Goal: Task Accomplishment & Management: Complete application form

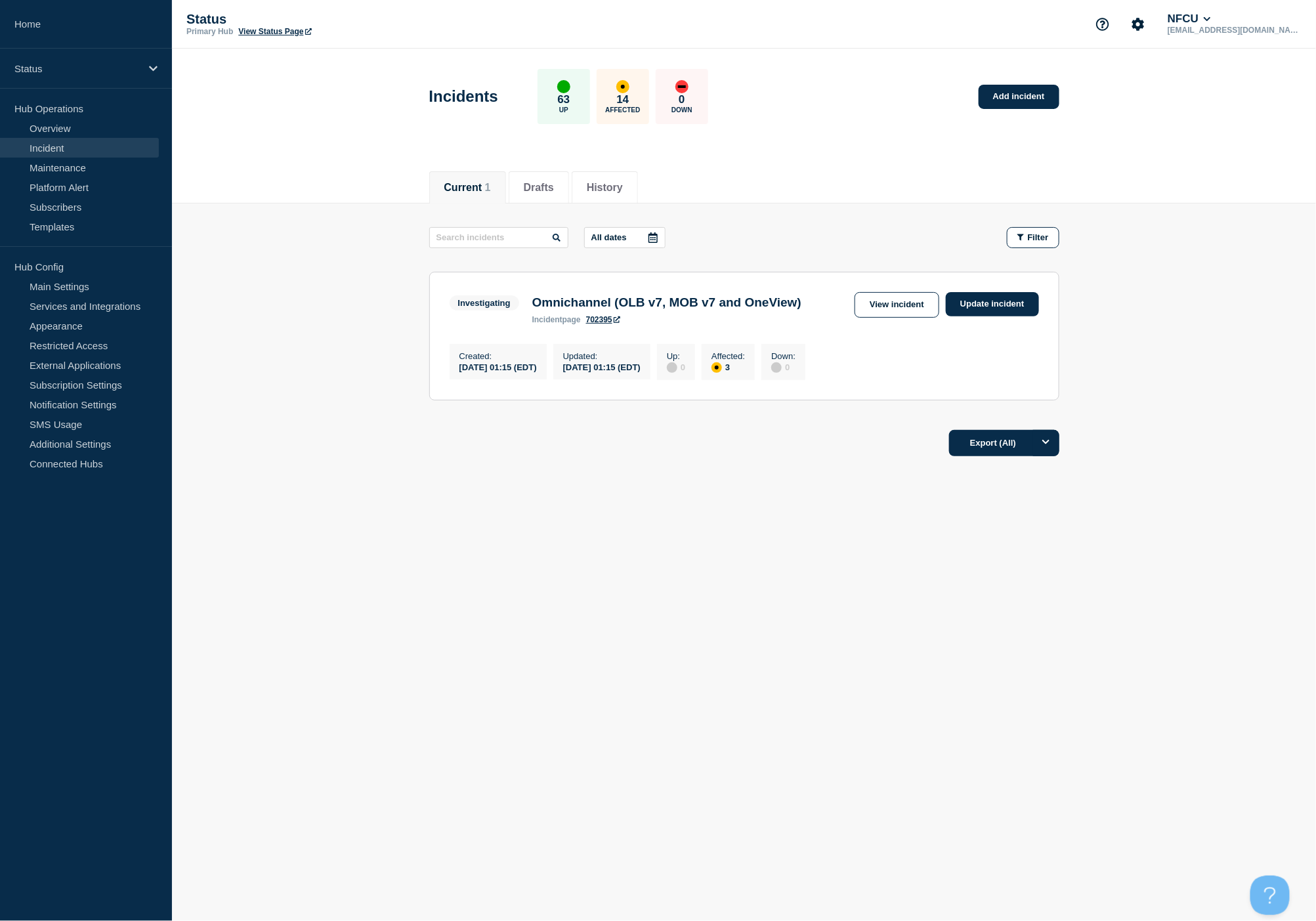
click at [70, 139] on link "Incident" at bounding box center [79, 147] width 159 height 20
click at [1024, 100] on link "Add incident" at bounding box center [1019, 97] width 81 height 24
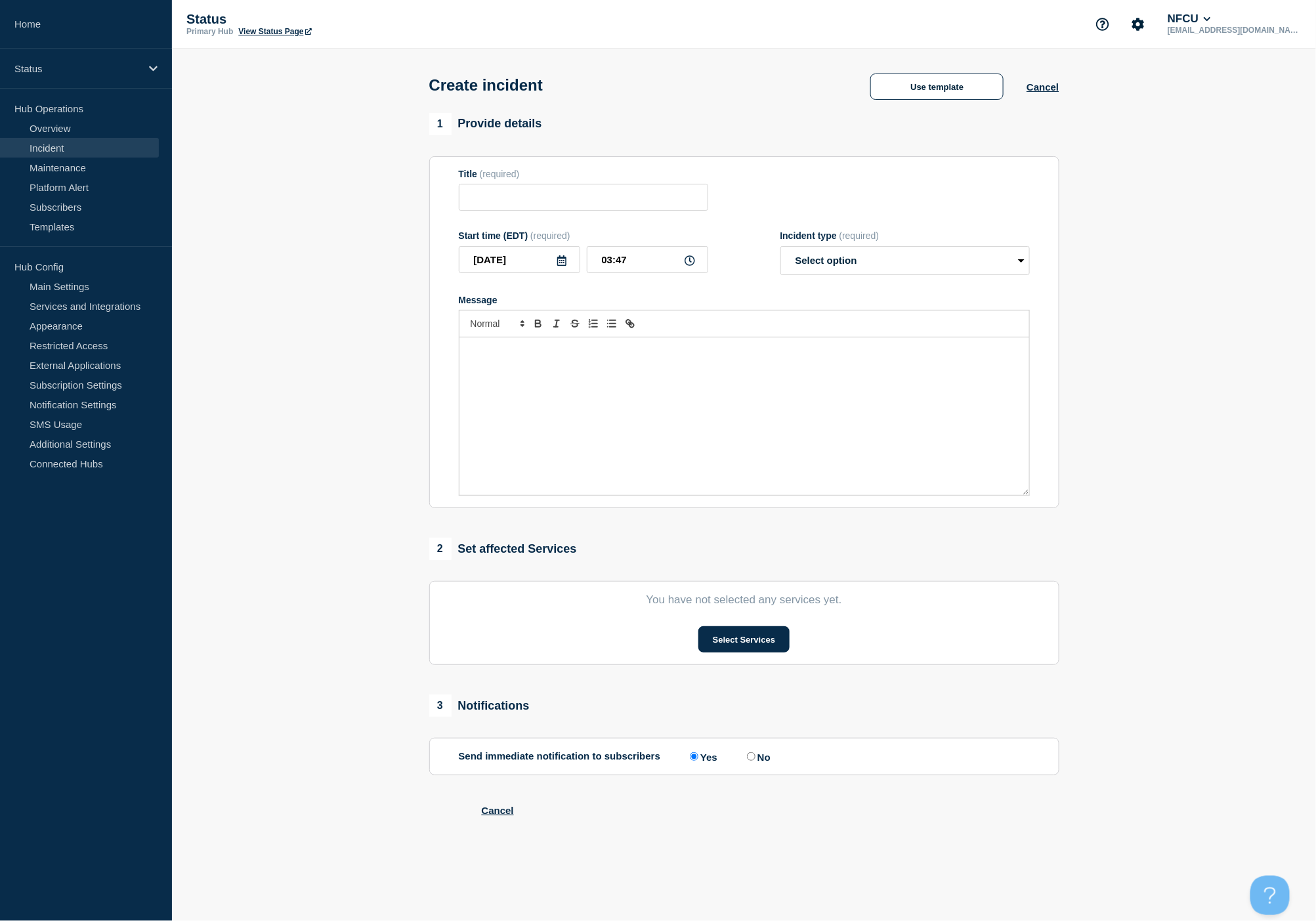
click at [37, 144] on link "Incident" at bounding box center [79, 147] width 159 height 20
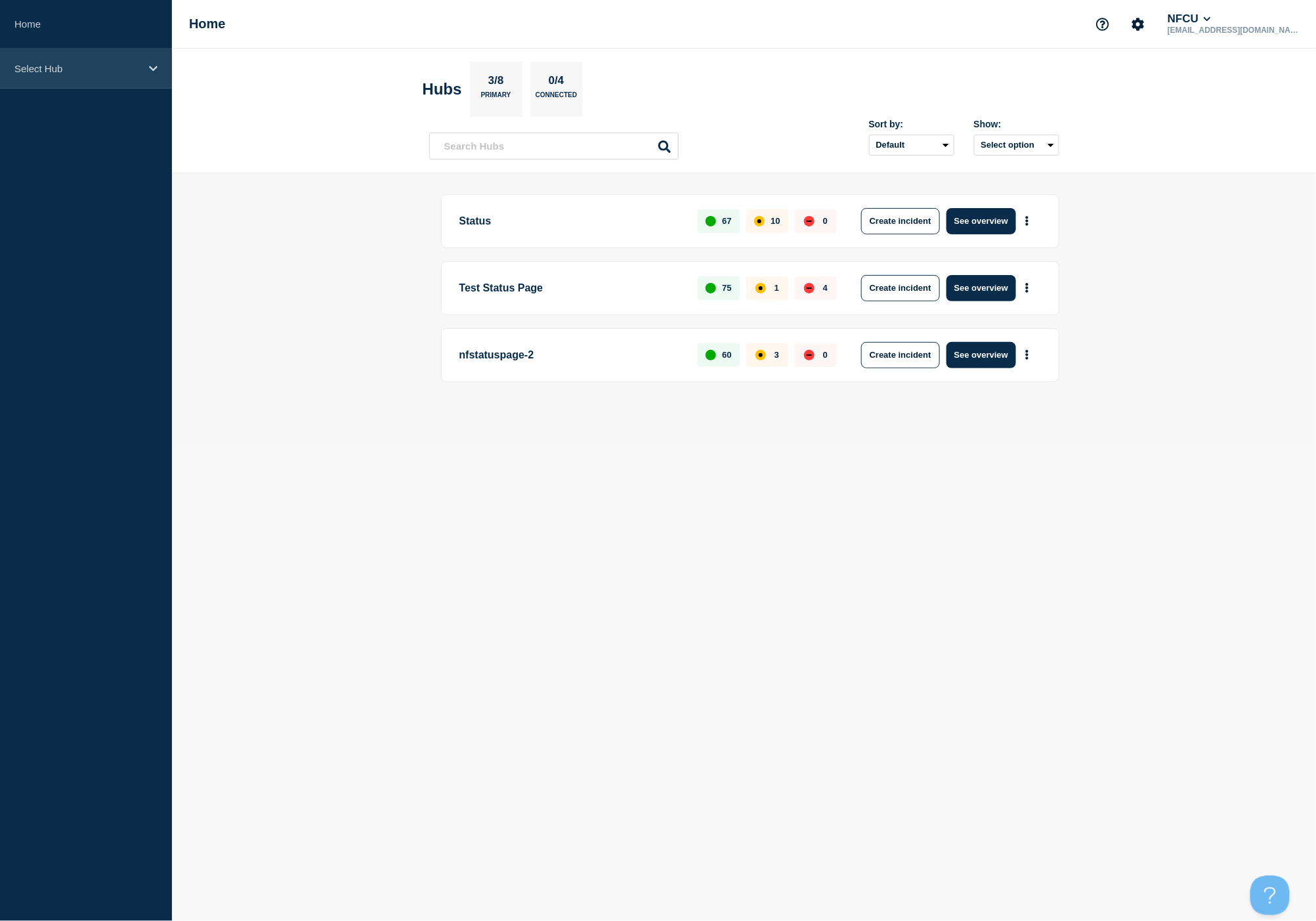
click at [64, 62] on div "Select Hub" at bounding box center [85, 68] width 172 height 40
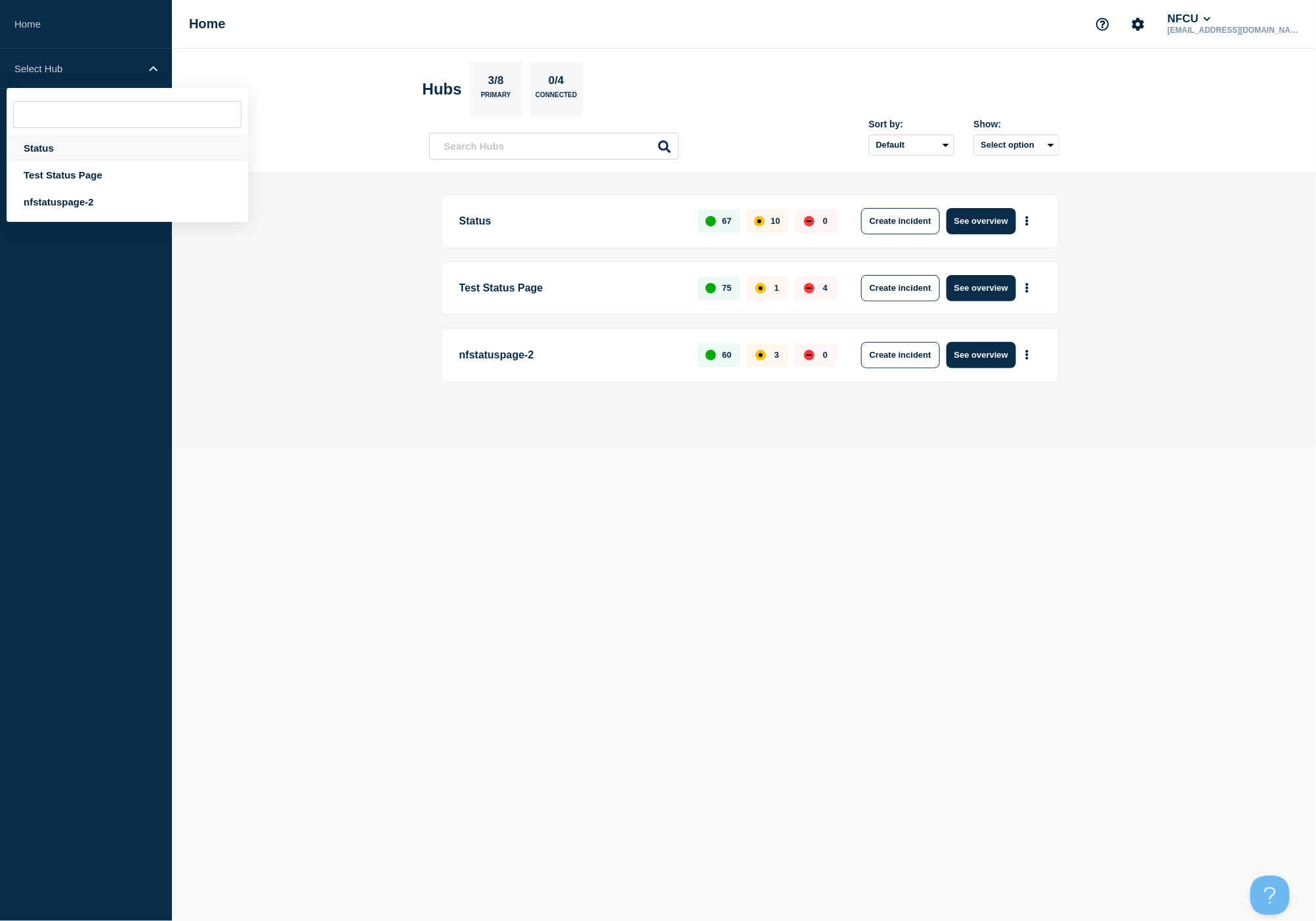
click at [53, 147] on div "Status" at bounding box center [127, 148] width 241 height 27
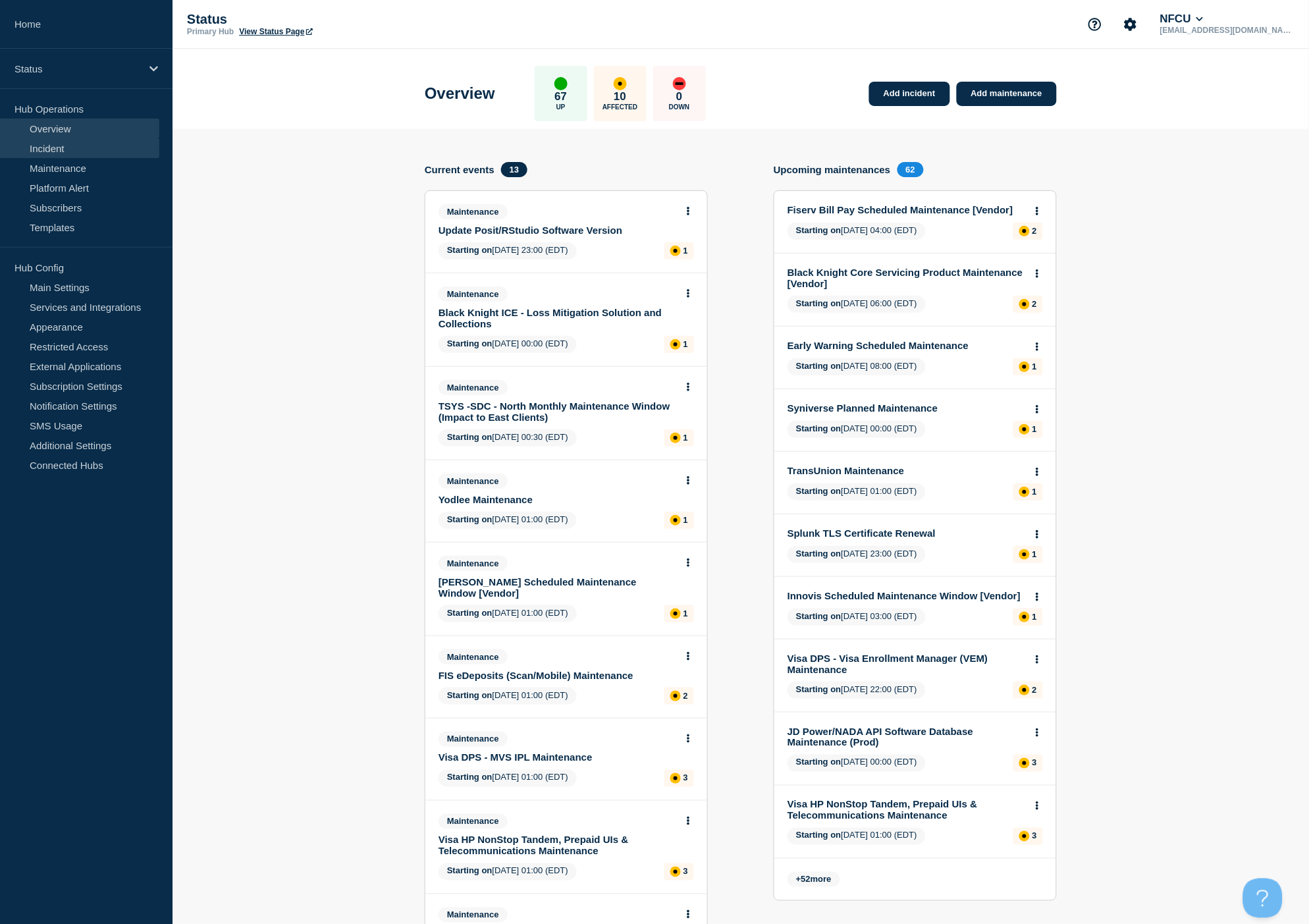
click at [71, 149] on link "Incident" at bounding box center [80, 148] width 159 height 20
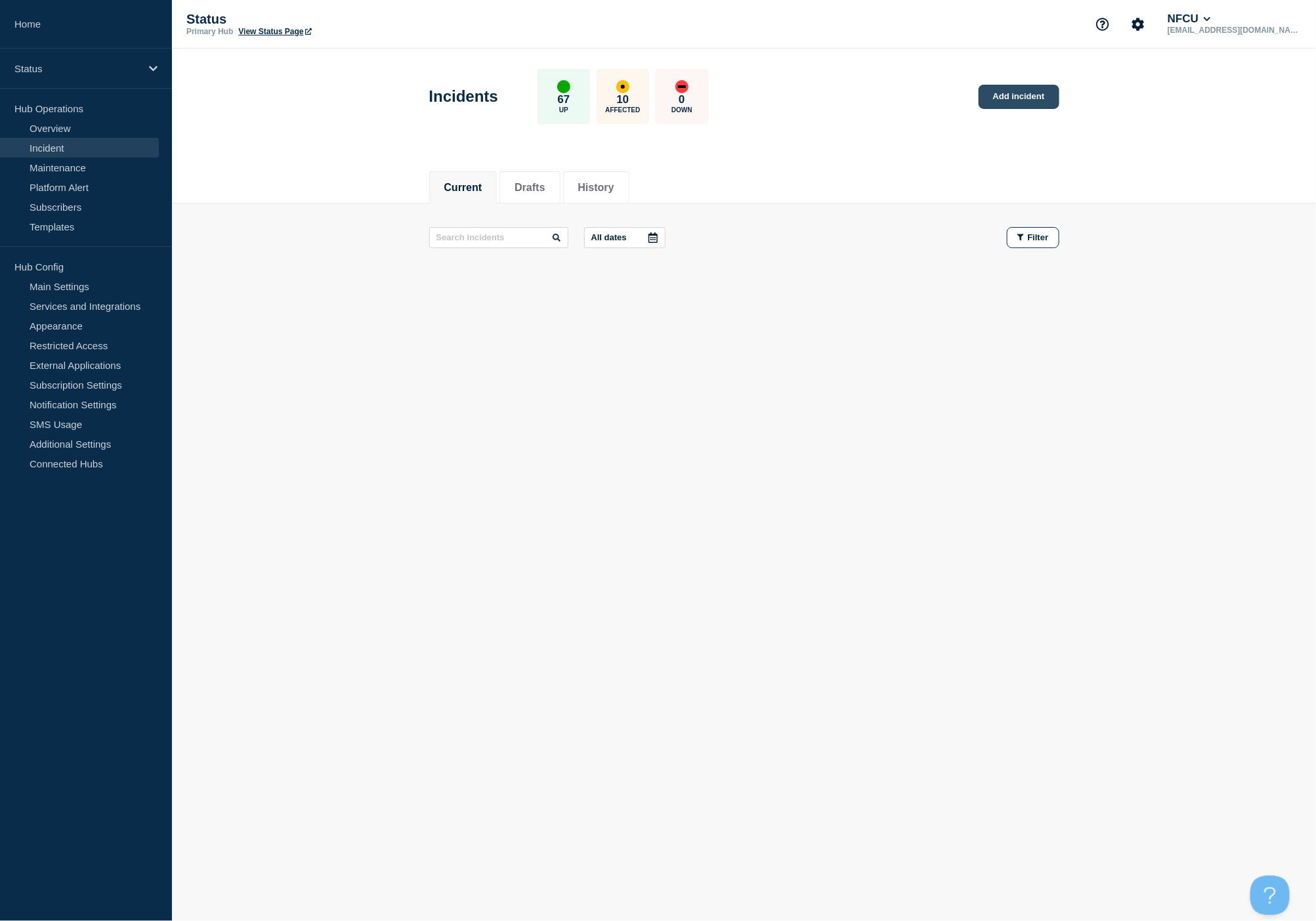
click at [1013, 100] on link "Add incident" at bounding box center [1019, 97] width 81 height 24
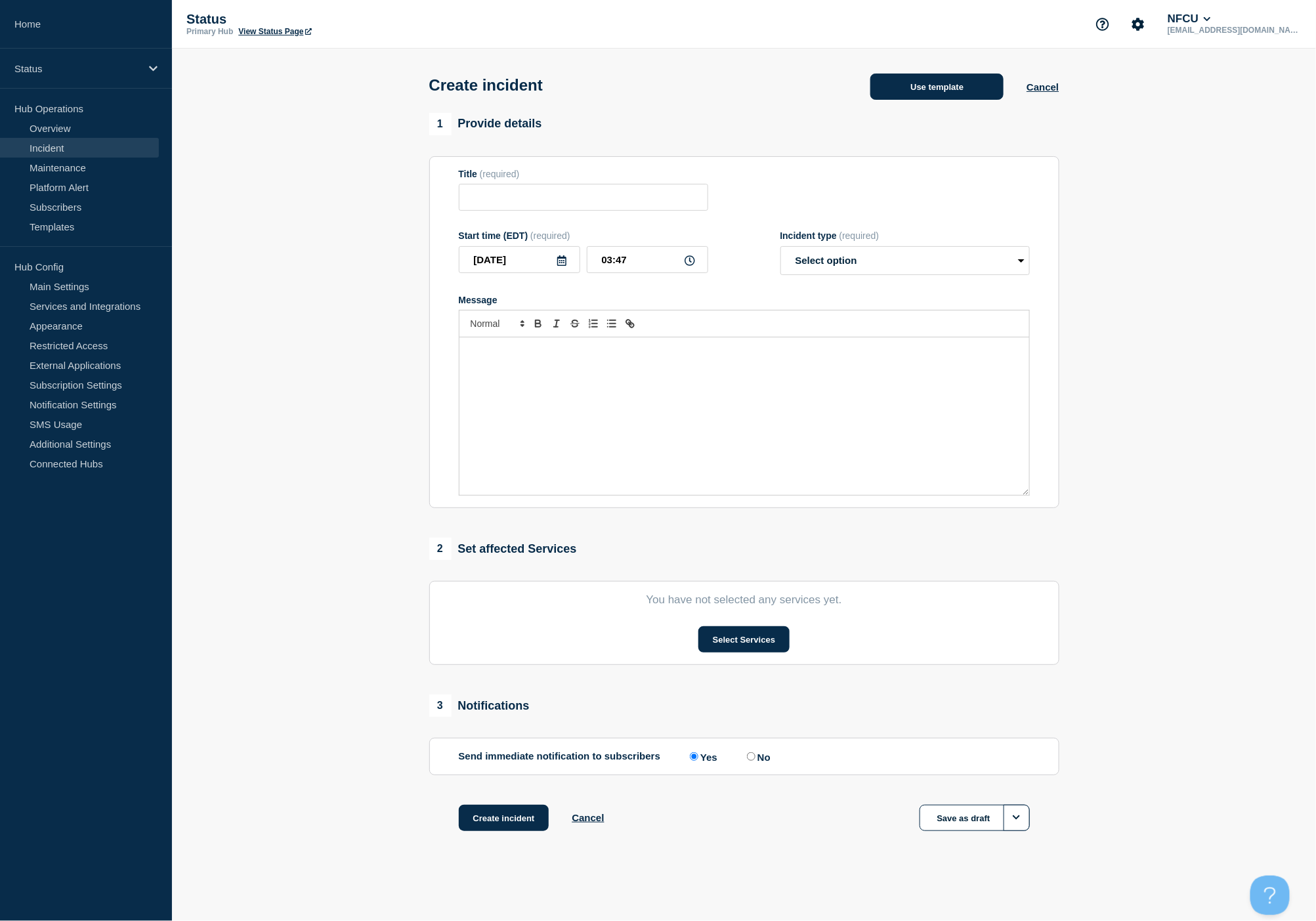
click at [920, 92] on button "Use template" at bounding box center [937, 86] width 133 height 26
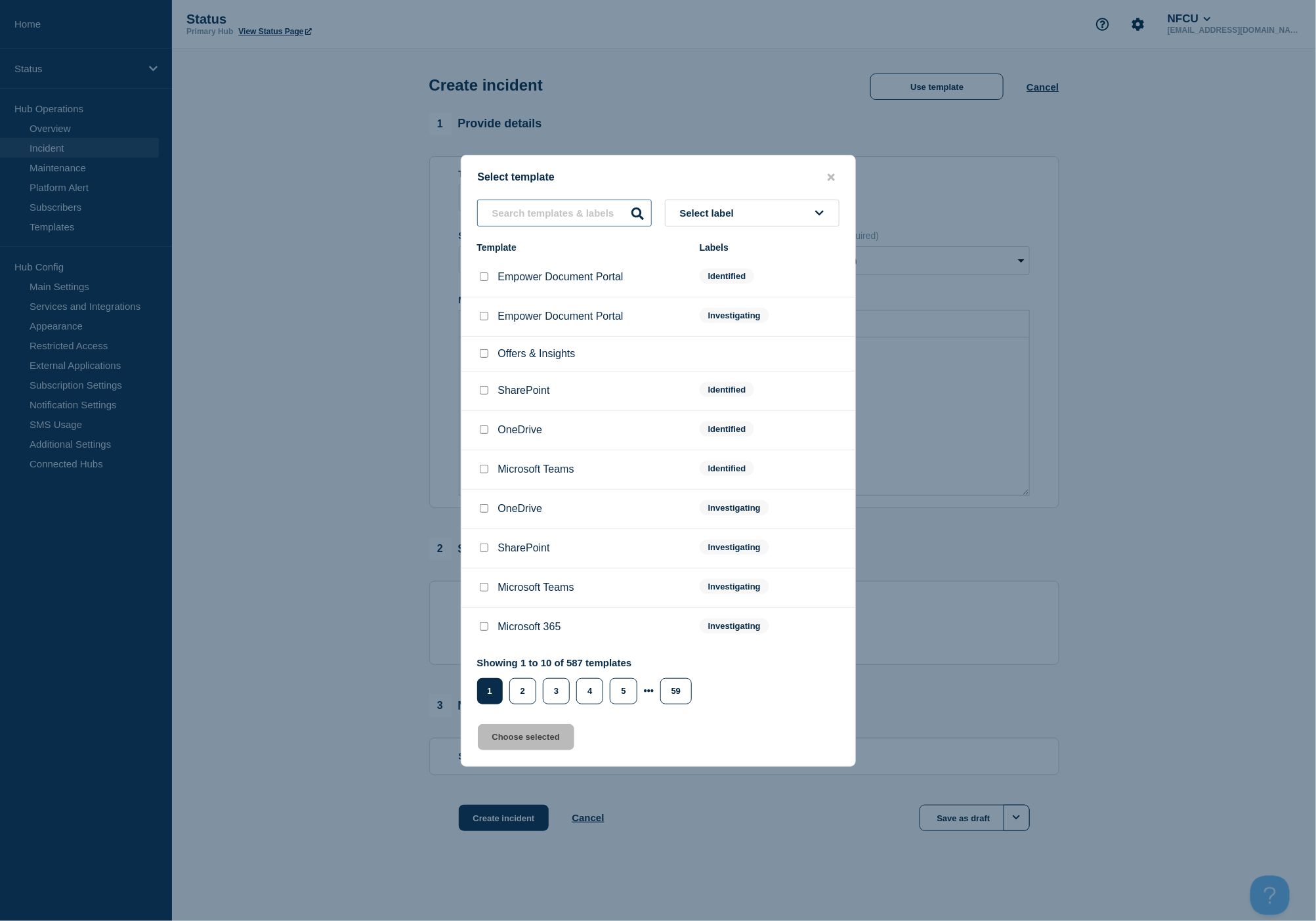
click at [545, 217] on input "text" at bounding box center [564, 213] width 175 height 27
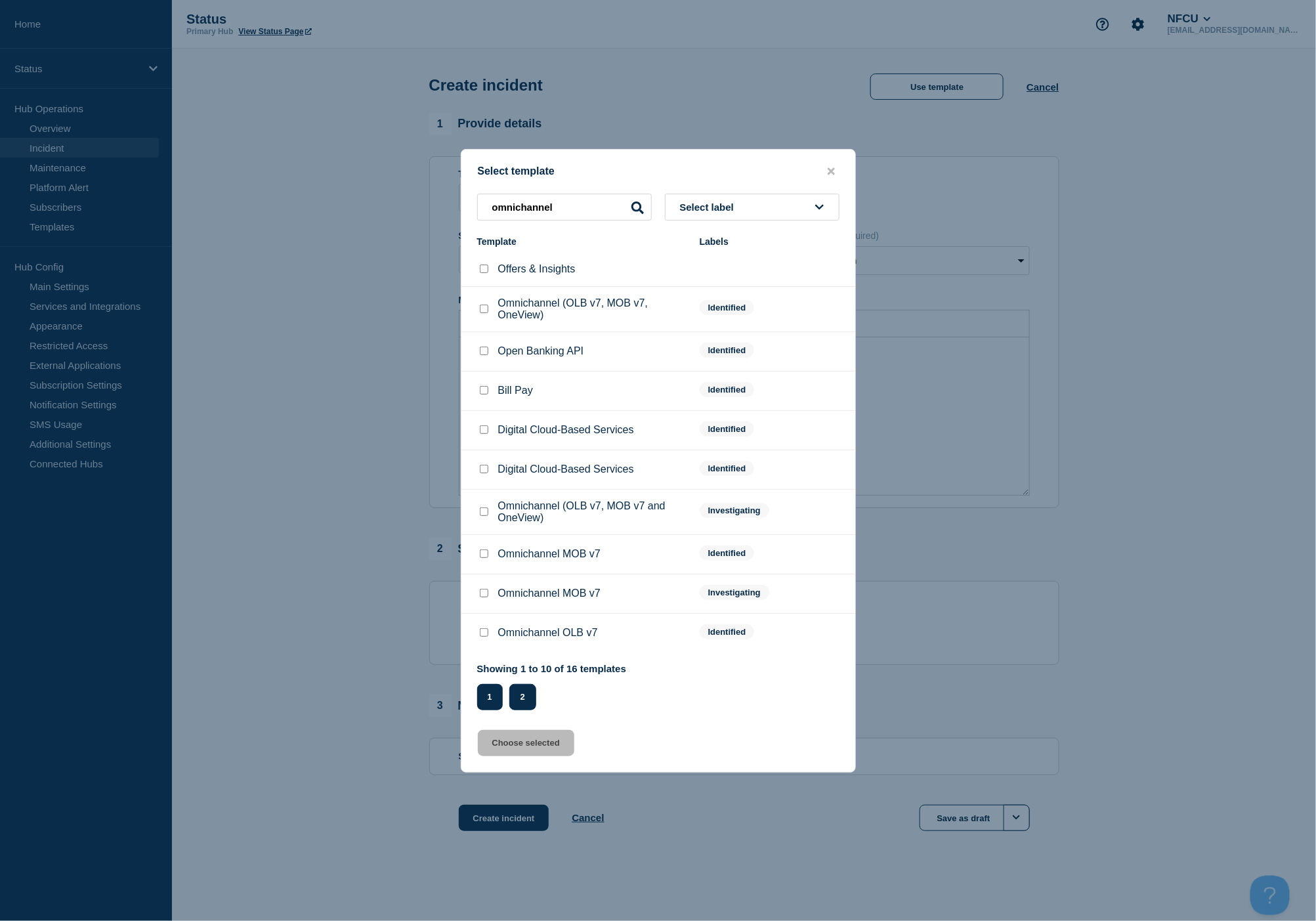
click at [523, 691] on button "2" at bounding box center [523, 696] width 27 height 26
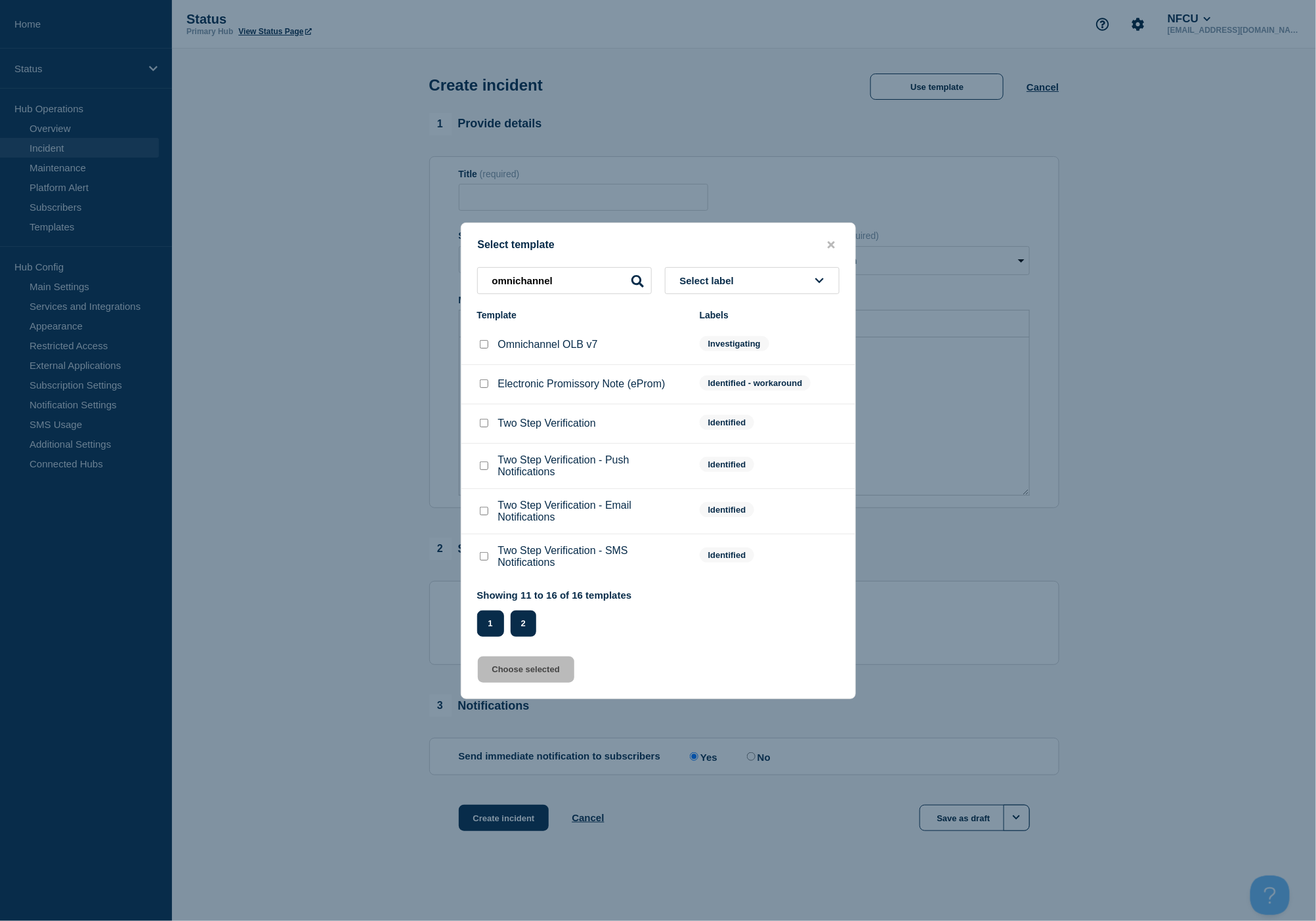
click at [489, 622] on button "1" at bounding box center [491, 623] width 27 height 26
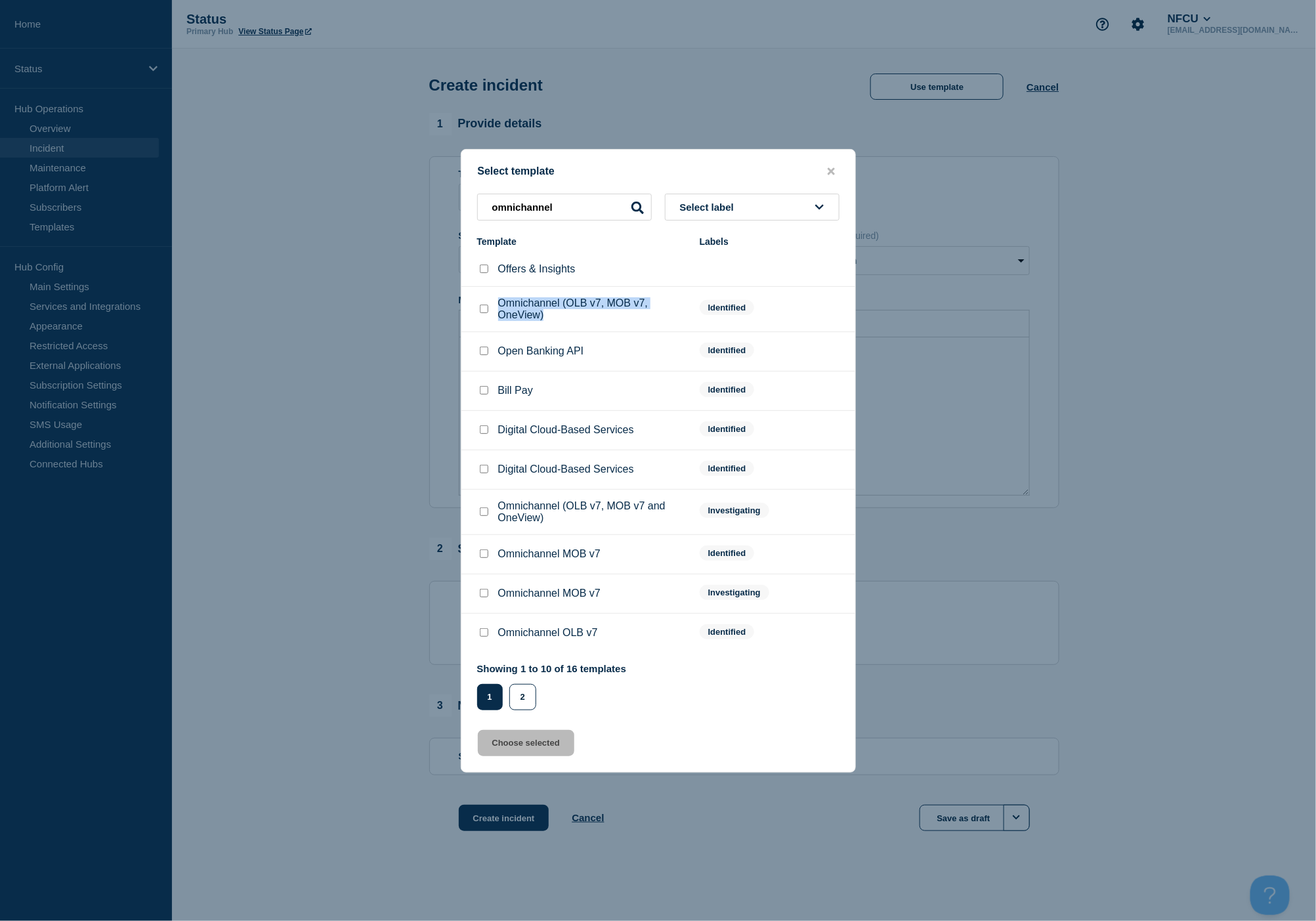
drag, startPoint x: 566, startPoint y: 318, endPoint x: 499, endPoint y: 303, distance: 68.7
click at [499, 303] on p "Omnichannel (OLB v7, MOB v7, OneView)" at bounding box center [592, 309] width 188 height 23
copy p "Omnichannel (OLB v7, MOB v7, OneView)"
click at [576, 219] on input "omnichannel" at bounding box center [564, 207] width 175 height 27
drag, startPoint x: 579, startPoint y: 211, endPoint x: 442, endPoint y: 194, distance: 138.1
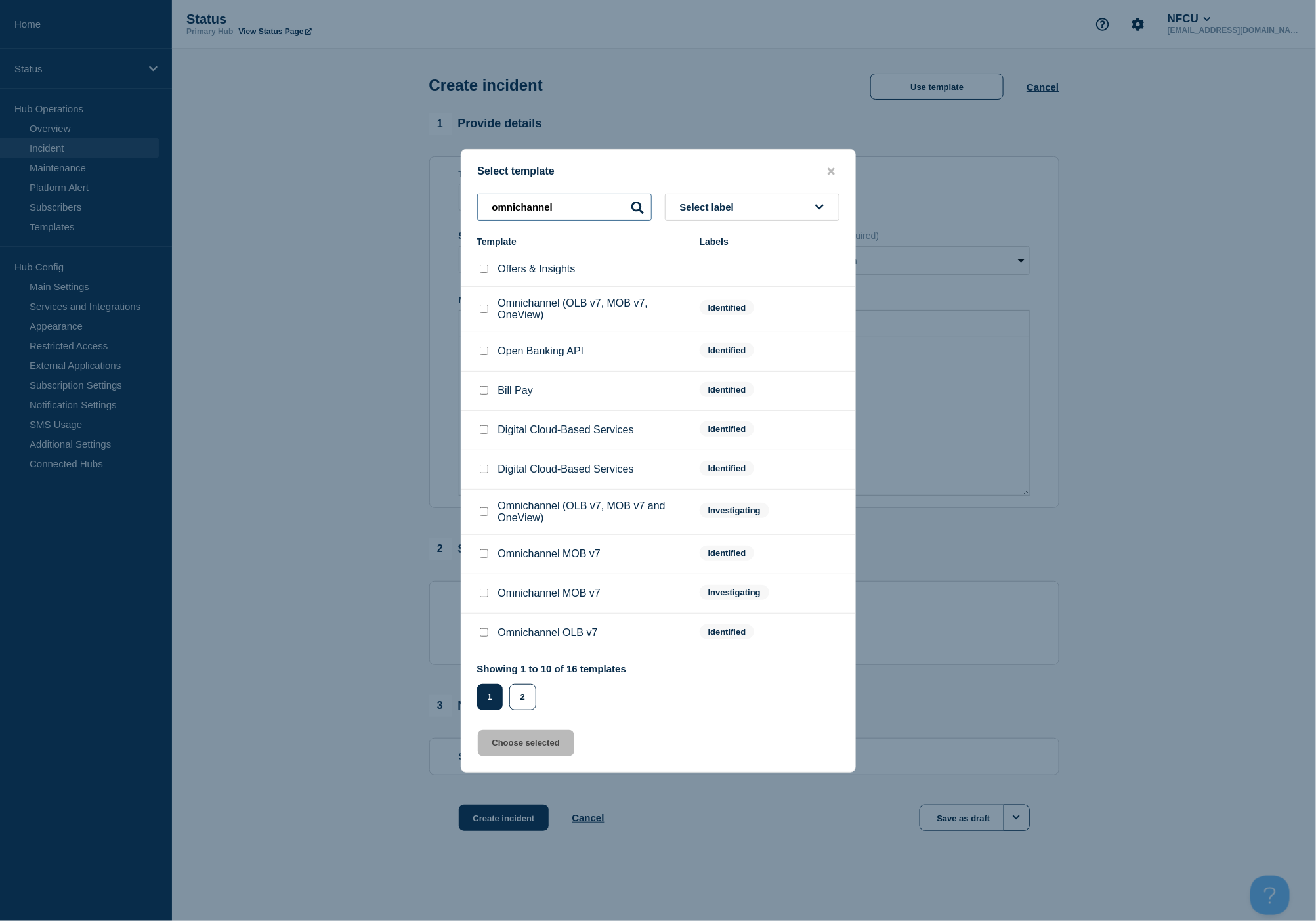
click at [442, 194] on div "Select template omnichannel Select label Template Labels Offers & Insights Omni…" at bounding box center [658, 460] width 1316 height 921
paste input "Omnichannel (OLB v7, MOB v7, OneView)"
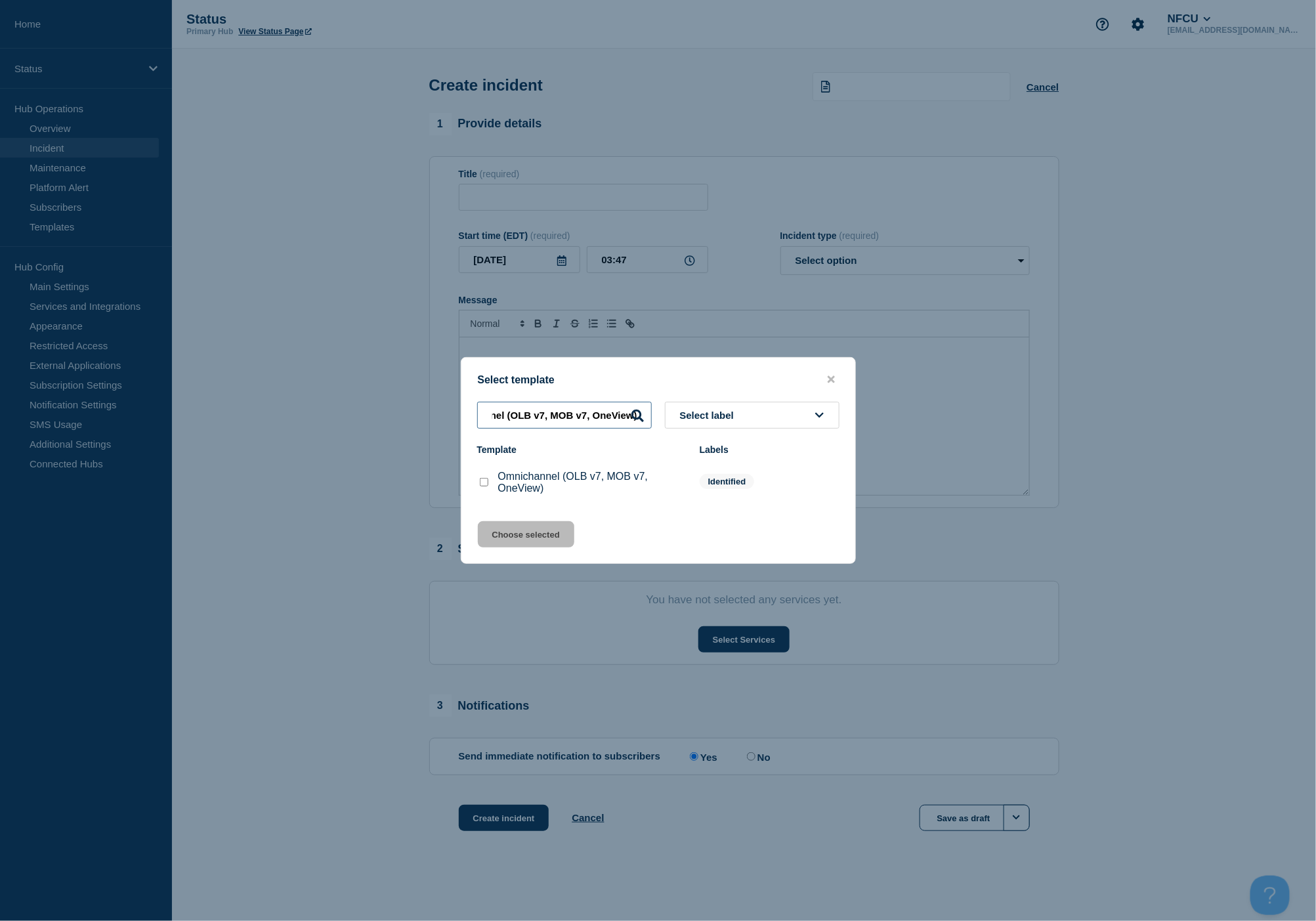
type input "Omnichannel (OLB v7, MOB v7, OneView)"
click at [340, 325] on div at bounding box center [658, 460] width 1316 height 921
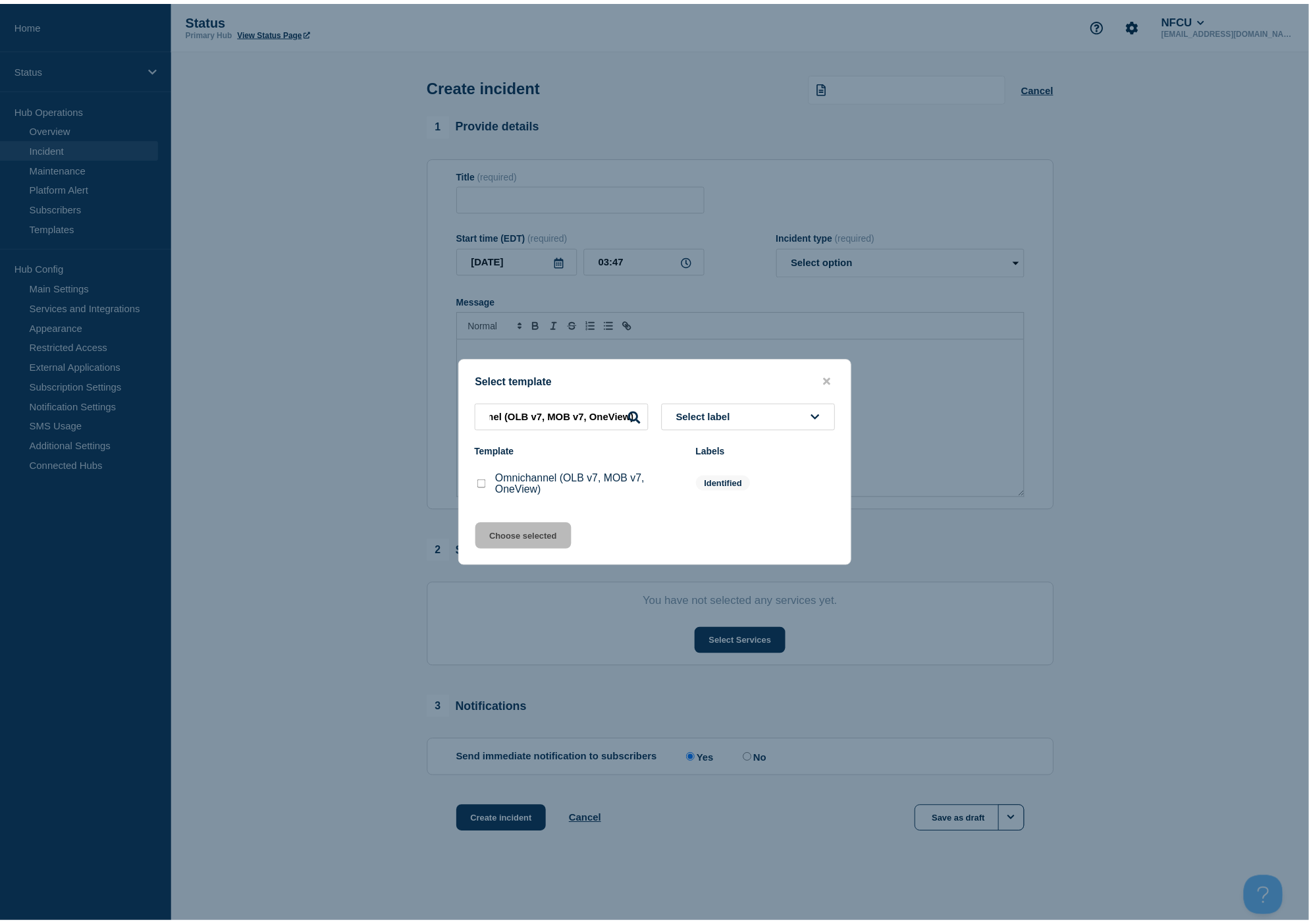
scroll to position [0, 0]
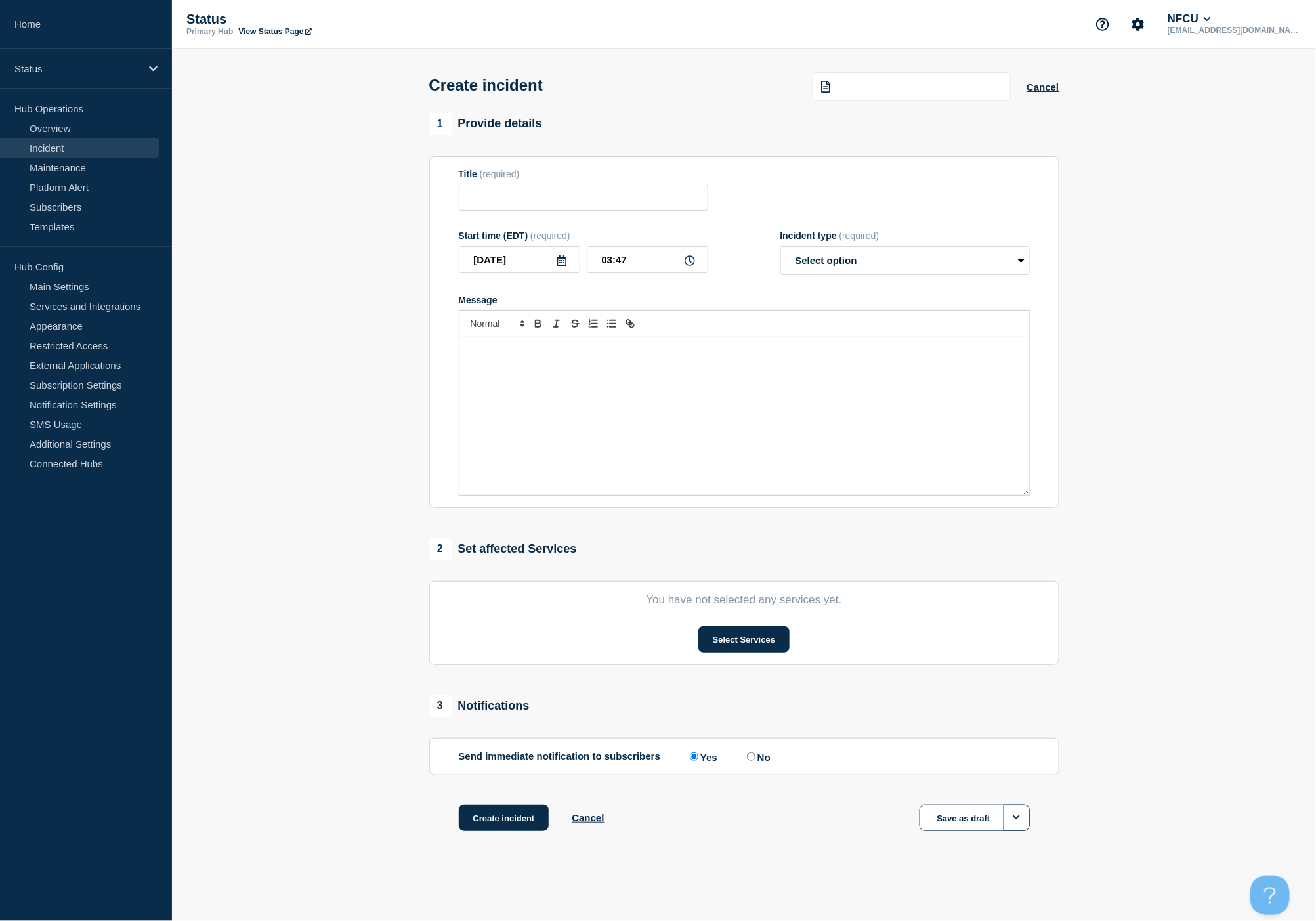
click at [76, 150] on link "Incident" at bounding box center [79, 147] width 159 height 20
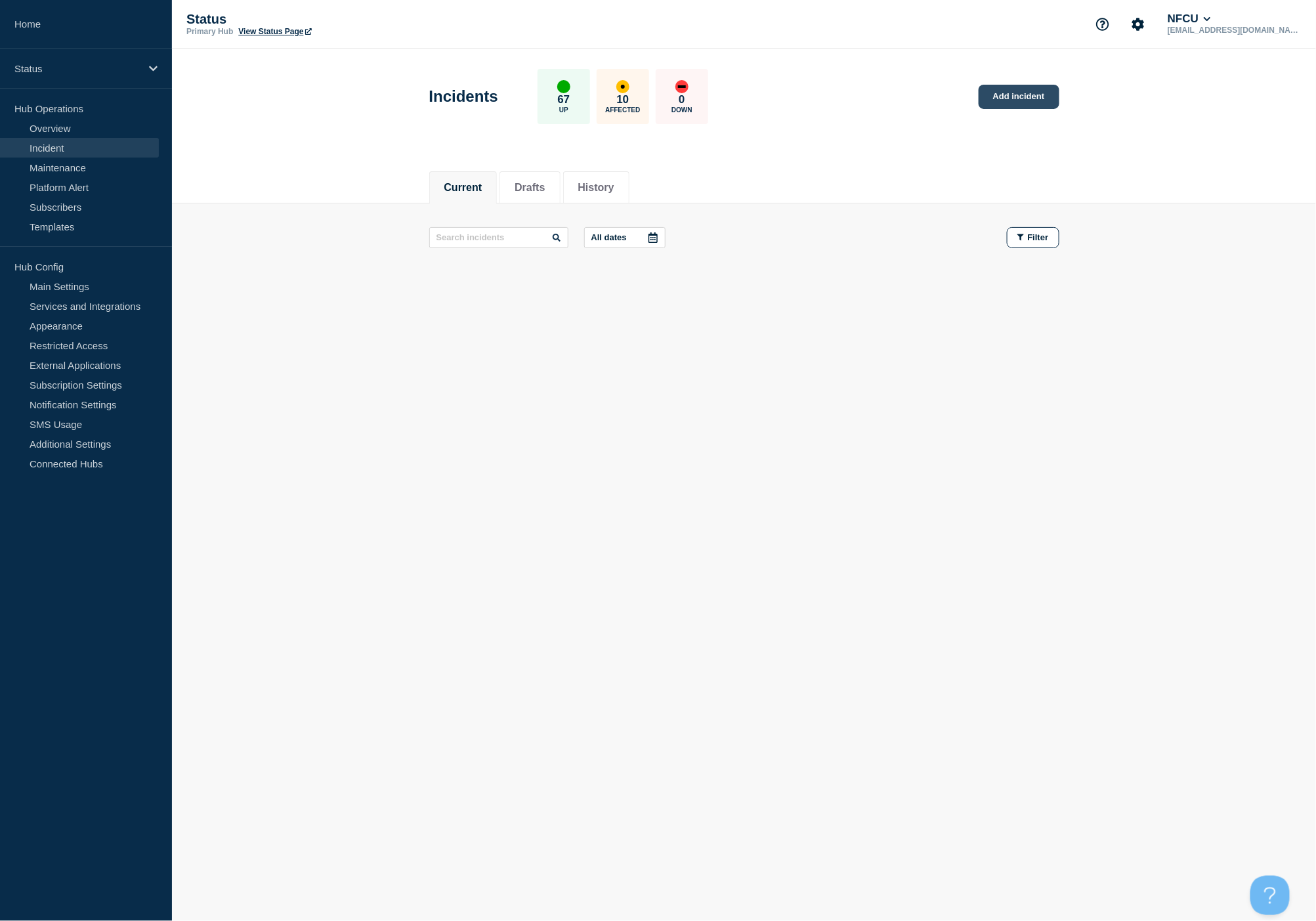
click at [1009, 95] on link "Add incident" at bounding box center [1019, 97] width 81 height 24
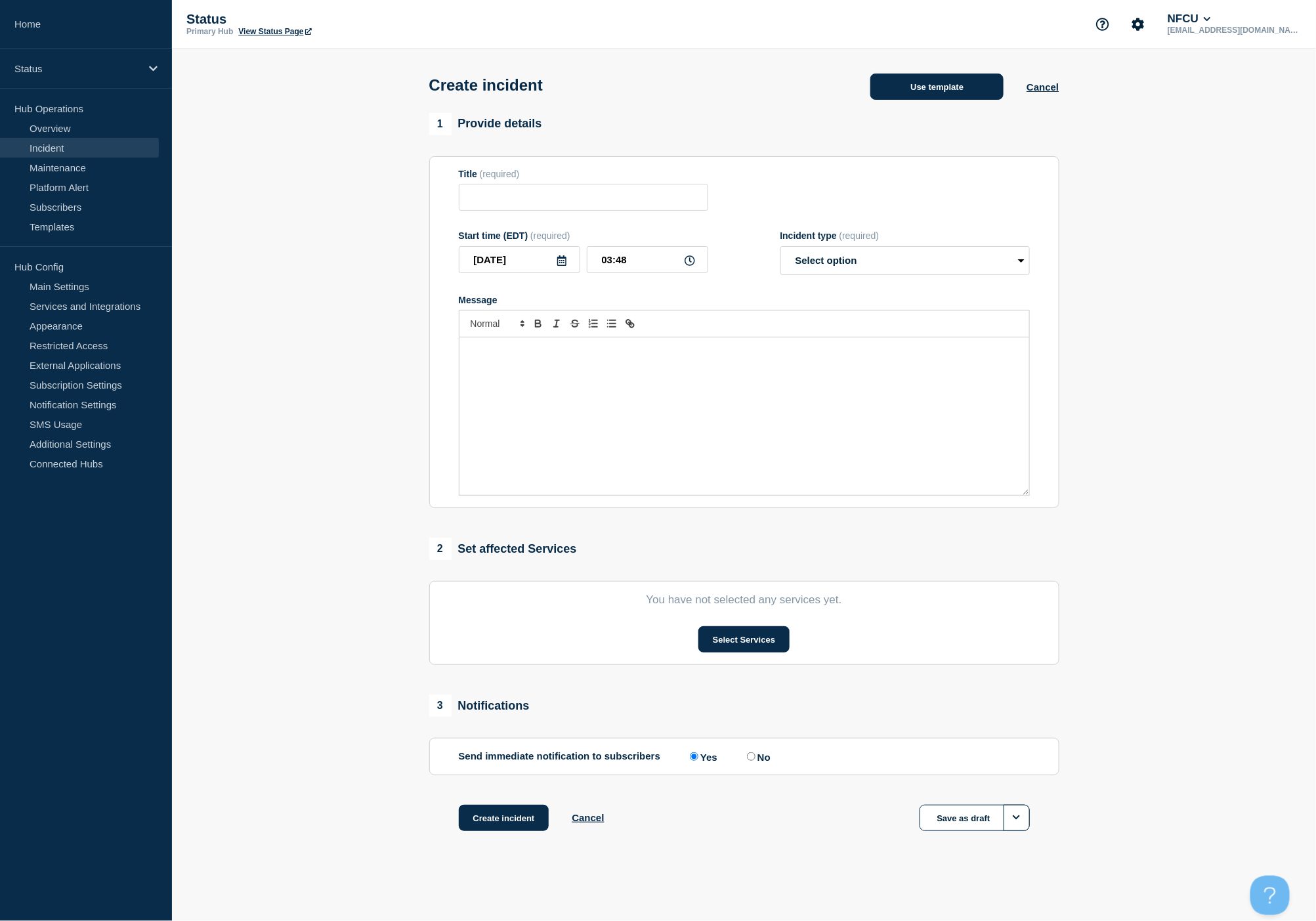
click at [948, 83] on button "Use template" at bounding box center [937, 86] width 133 height 26
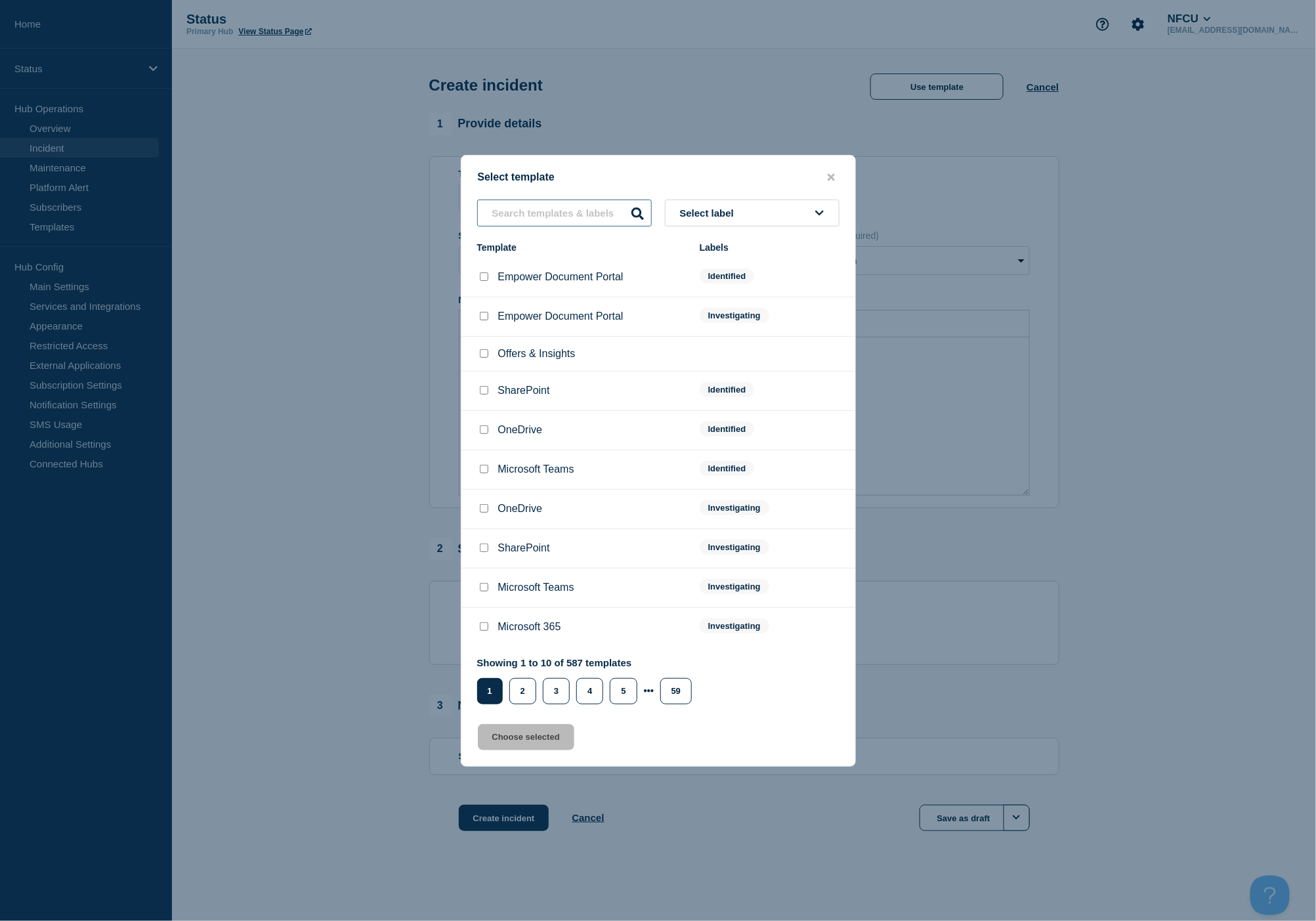
click at [565, 214] on input "text" at bounding box center [564, 213] width 175 height 27
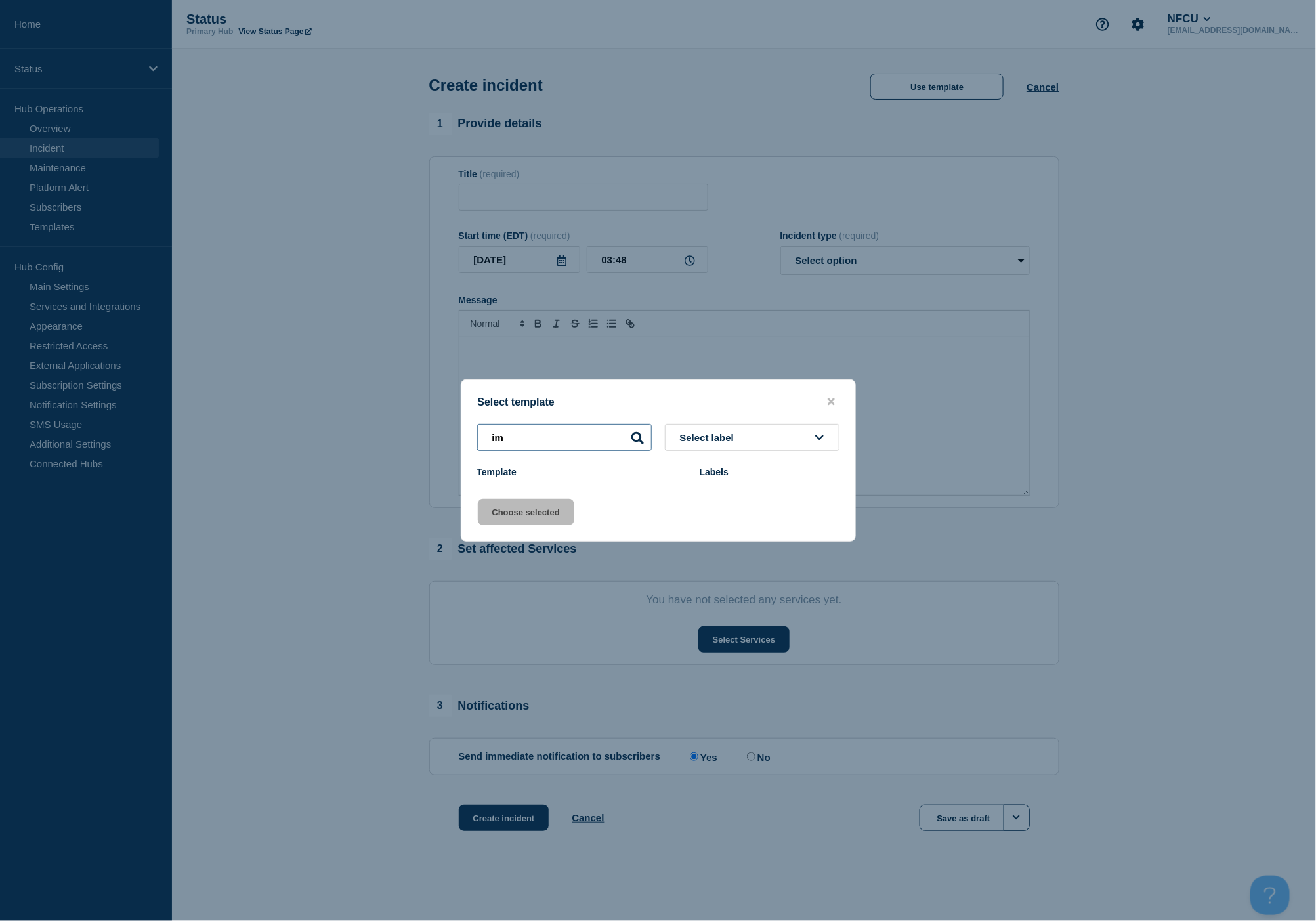
type input "i"
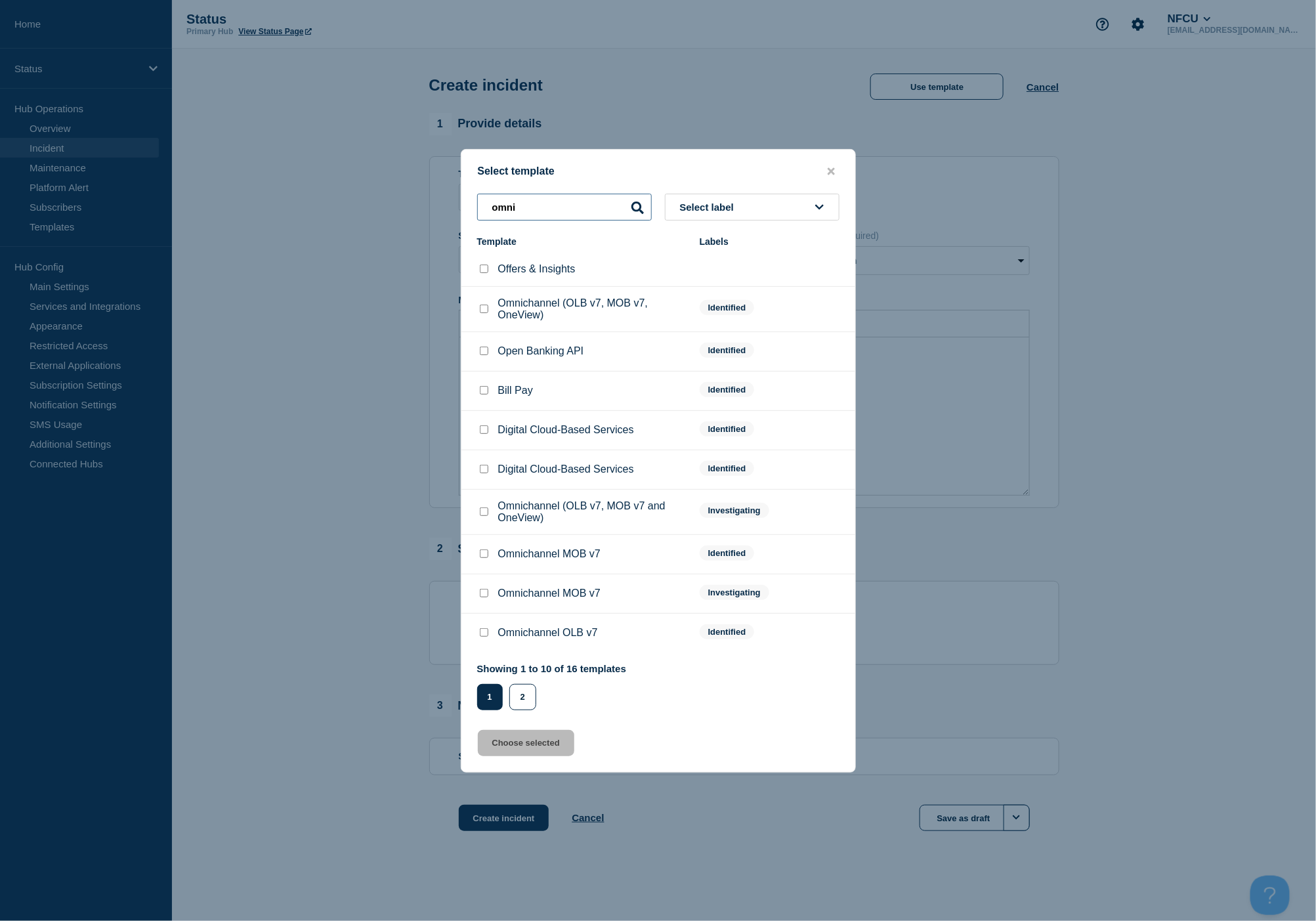
type input "omni"
click at [487, 515] on input "Omnichannel (OLB v7, MOB v7 and OneView) checkbox" at bounding box center [483, 511] width 8 height 8
checkbox input "true"
click at [532, 744] on button "Choose selected" at bounding box center [526, 743] width 97 height 26
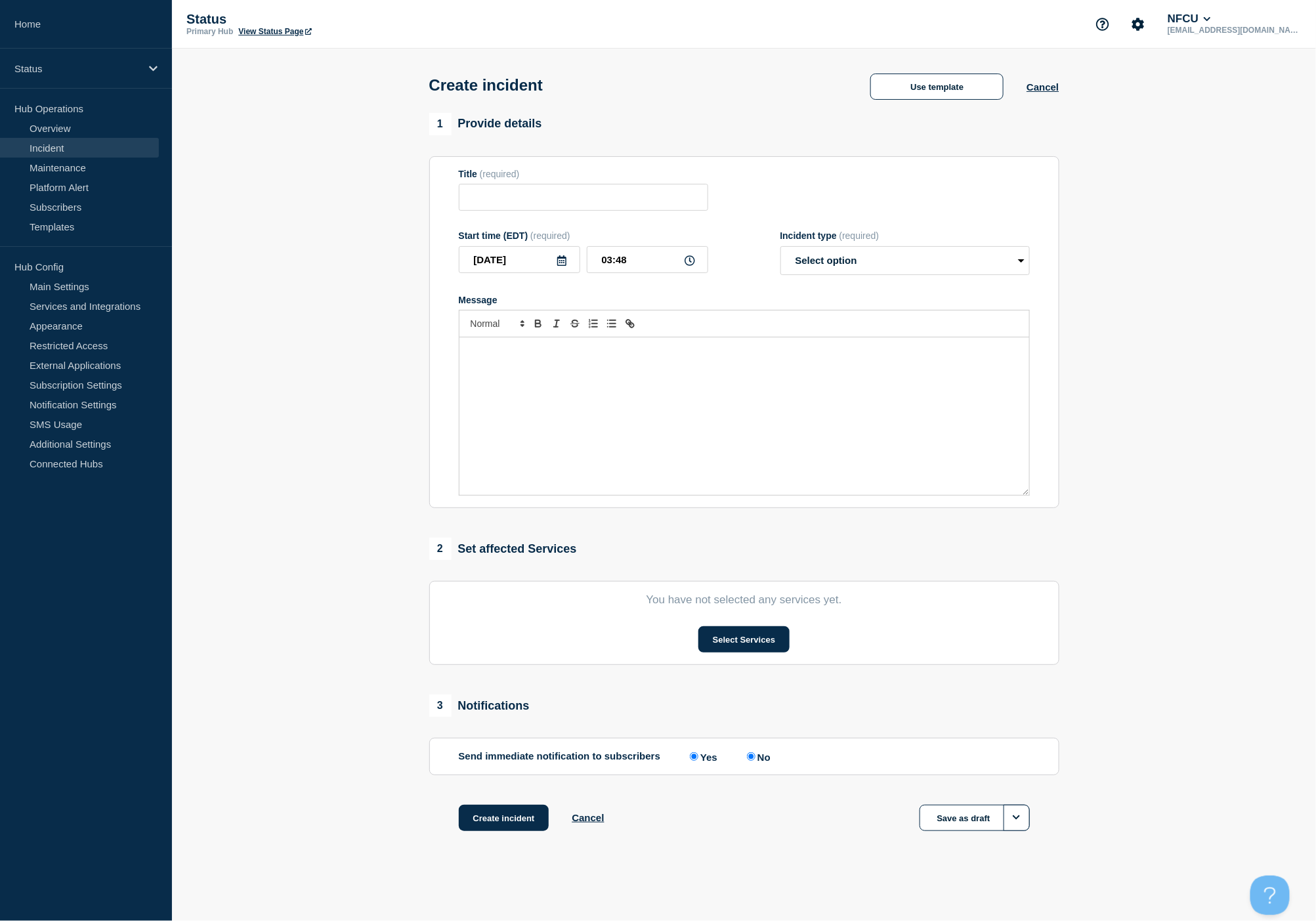
type input "Omnichannel (OLB v7, MOB v7 and OneView)"
select select "investigating"
radio input "false"
radio input "true"
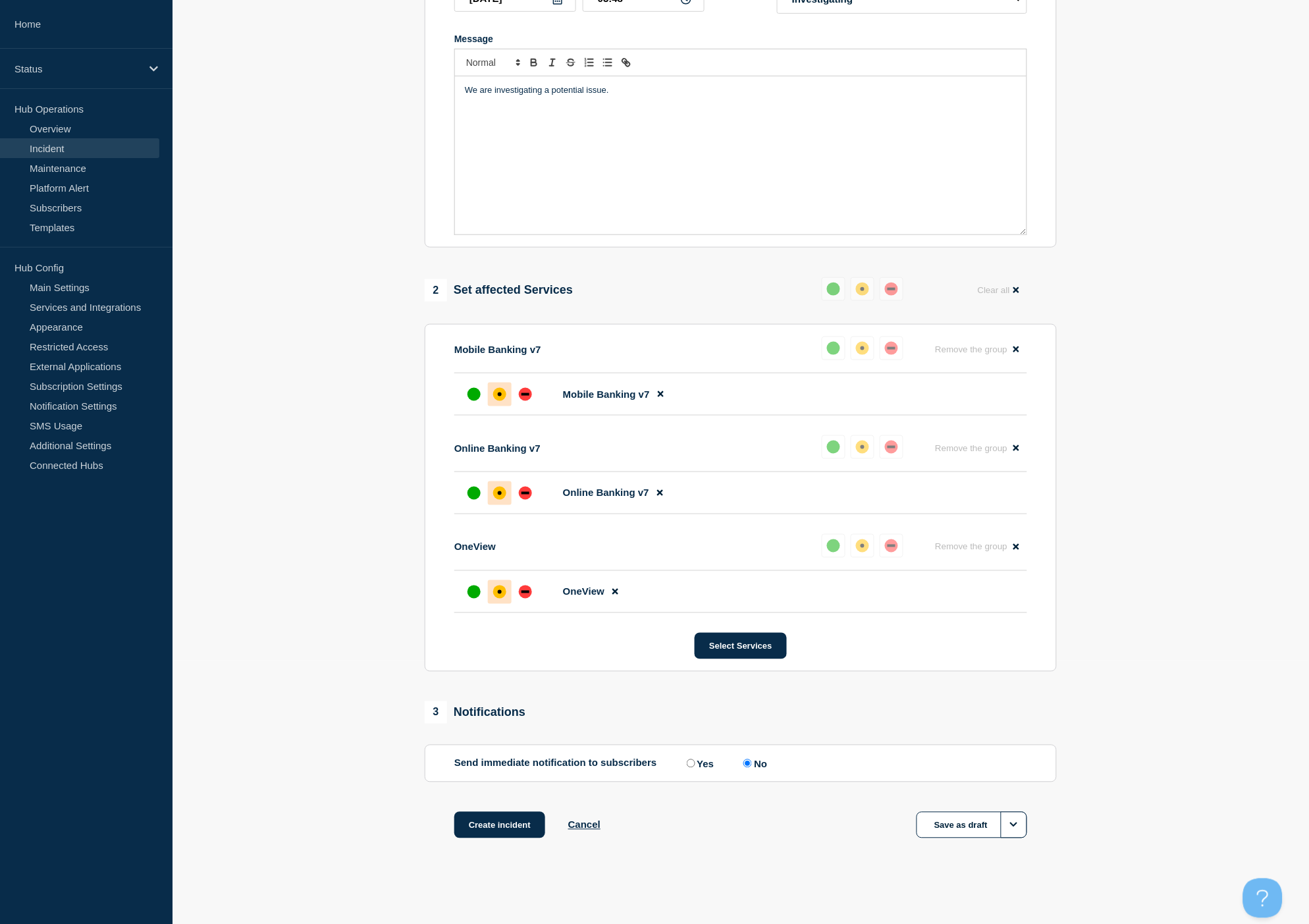
scroll to position [269, 0]
click at [487, 830] on button "Create incident" at bounding box center [500, 825] width 91 height 27
